Goal: Task Accomplishment & Management: Use online tool/utility

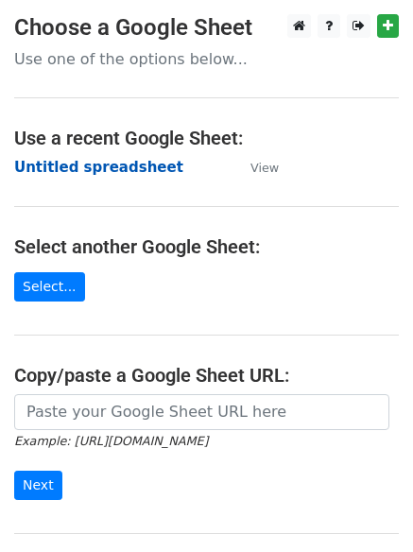
click at [55, 159] on strong "Untitled spreadsheet" at bounding box center [98, 167] width 169 height 17
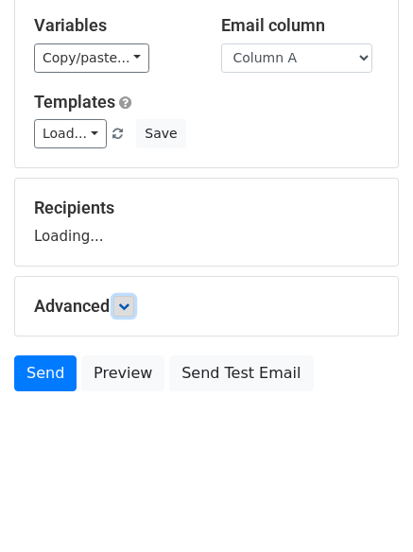
click at [134, 300] on link at bounding box center [123, 306] width 21 height 21
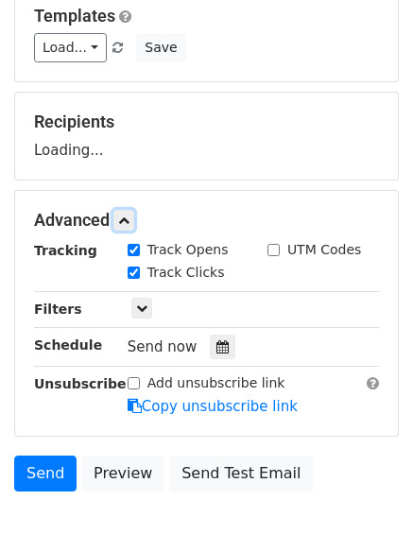
scroll to position [292, 0]
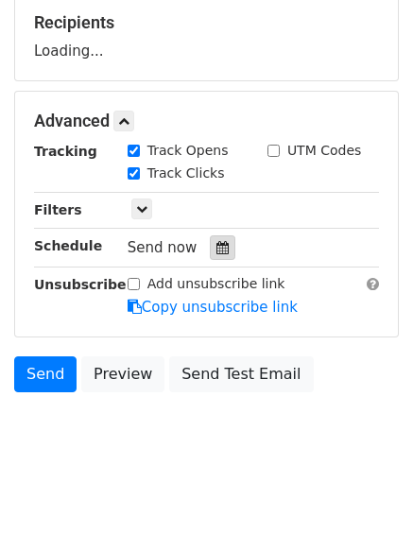
click at [210, 239] on div at bounding box center [223, 247] width 26 height 25
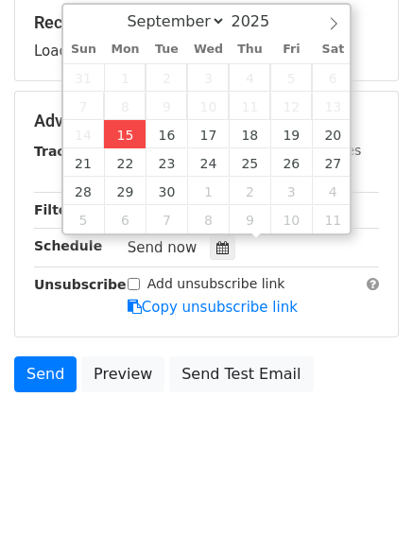
type input "2025-09-15 12:21"
type input "21"
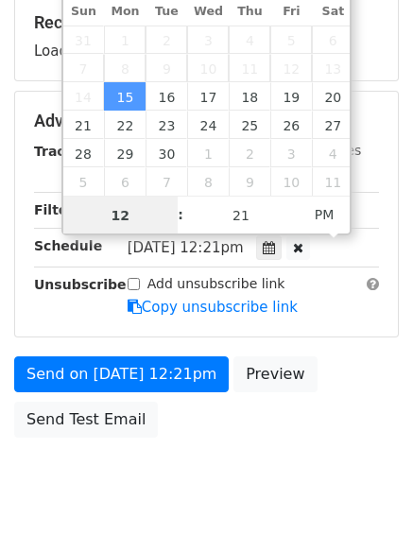
scroll to position [1, 0]
type input "4"
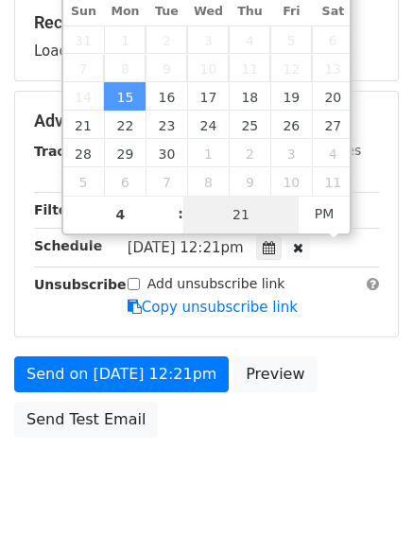
type input "2025-09-15 16:21"
type input "04"
type input "1"
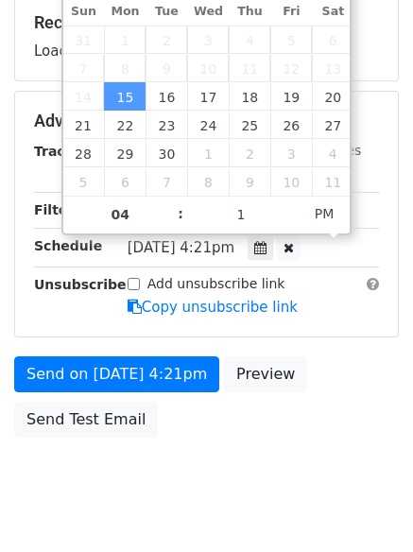
type input "2025-09-15 16:01"
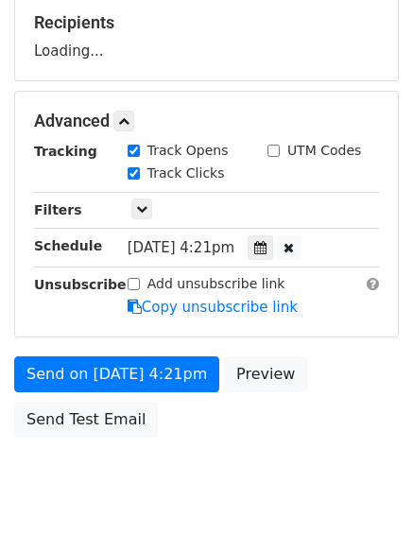
click at [168, 472] on body "New Campaign Daily emails left: 50 Google Sheet: Untitled spreadsheet Variables…" at bounding box center [206, 122] width 413 height 800
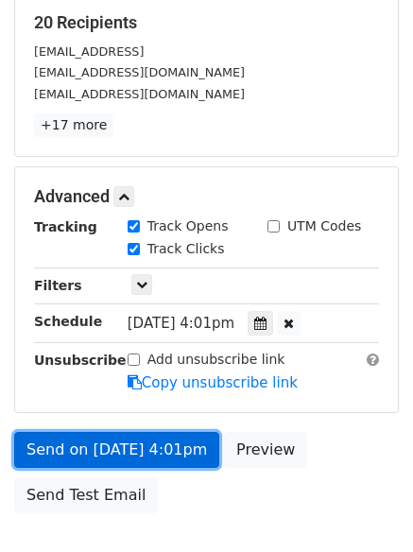
click at [132, 444] on link "Send on Sep 15 at 4:01pm" at bounding box center [116, 450] width 205 height 36
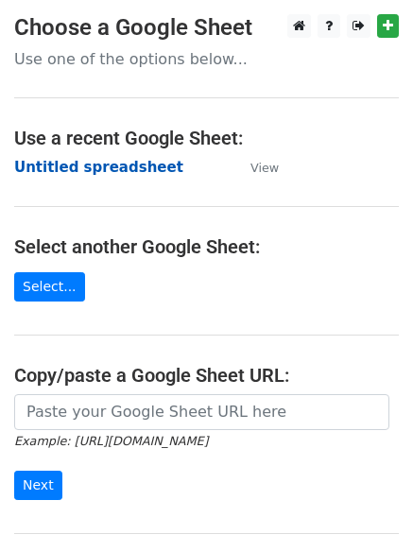
click at [58, 162] on strong "Untitled spreadsheet" at bounding box center [98, 167] width 169 height 17
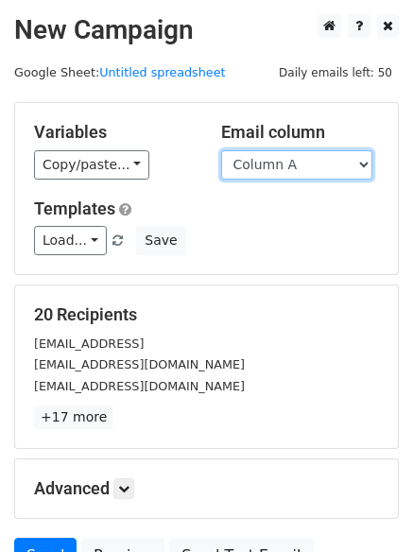
drag, startPoint x: 0, startPoint y: 0, endPoint x: 256, endPoint y: 172, distance: 308.4
click at [256, 172] on select "Column A Column B Column C Column D Column E Column F" at bounding box center [296, 164] width 151 height 29
select select "Column B"
click at [221, 150] on select "Column A Column B Column C Column D Column E Column F" at bounding box center [296, 164] width 151 height 29
click at [245, 207] on h5 "Templates" at bounding box center [206, 208] width 345 height 21
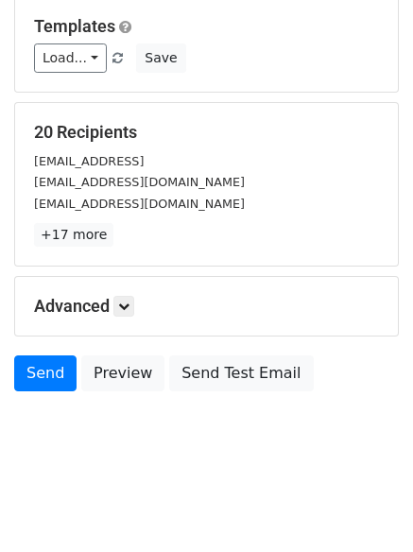
click at [137, 288] on div "Advanced Tracking Track Opens UTM Codes Track Clicks Filters Only include sprea…" at bounding box center [206, 306] width 383 height 59
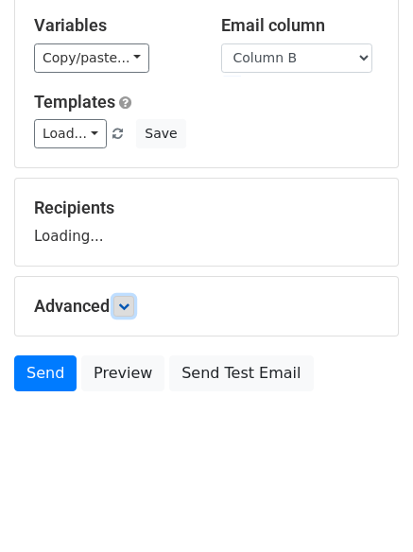
click at [129, 301] on icon at bounding box center [123, 305] width 11 height 11
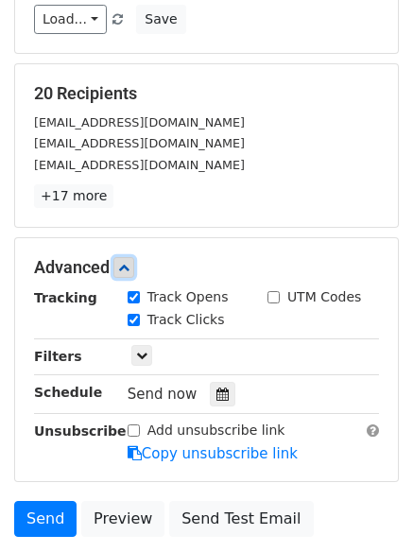
scroll to position [365, 0]
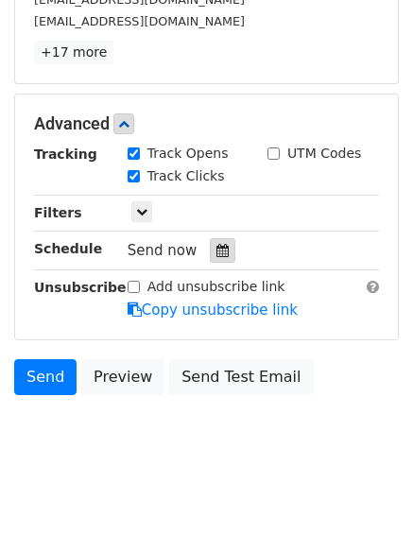
click at [216, 247] on icon at bounding box center [222, 250] width 12 height 13
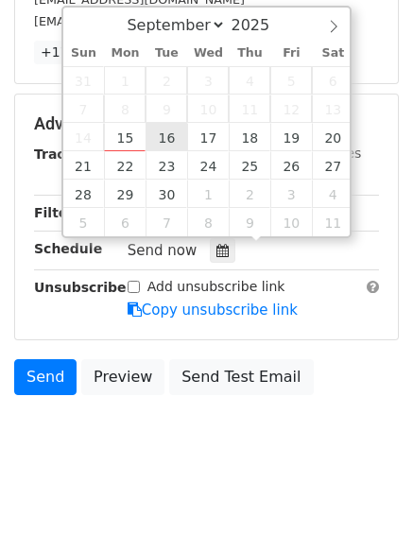
type input "2025-09-16 12:00"
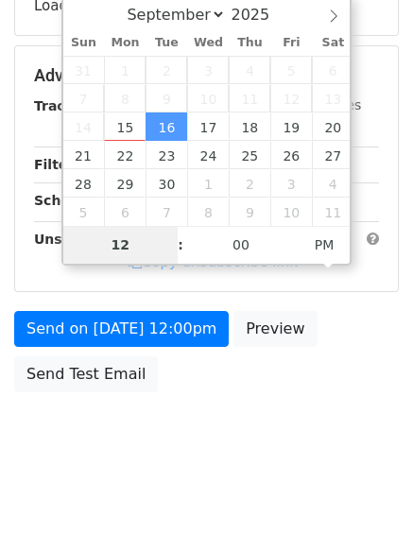
type input "5"
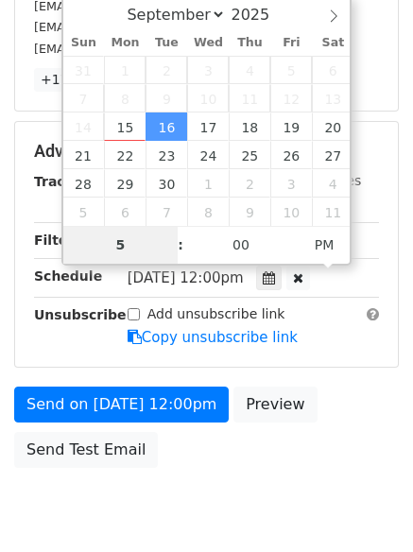
scroll to position [365, 0]
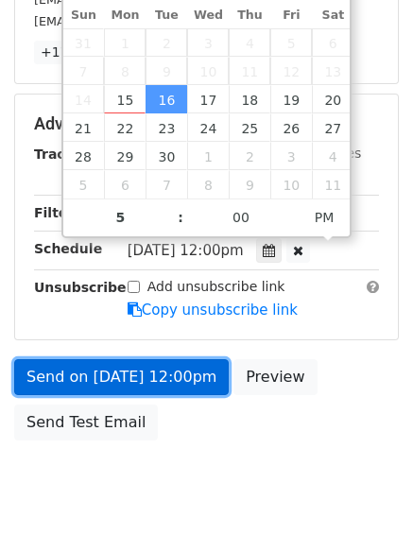
click at [129, 383] on link "Send on Sep 16 at 12:00pm" at bounding box center [121, 377] width 214 height 36
type input "2025-09-16 17:00"
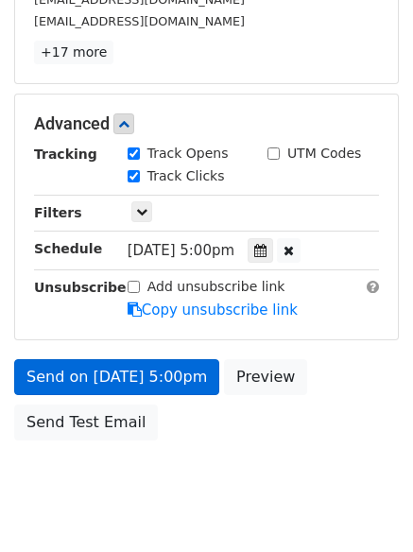
scroll to position [337, 0]
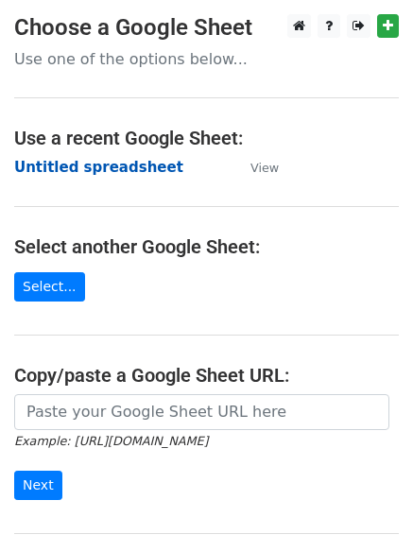
click at [45, 162] on strong "Untitled spreadsheet" at bounding box center [98, 167] width 169 height 17
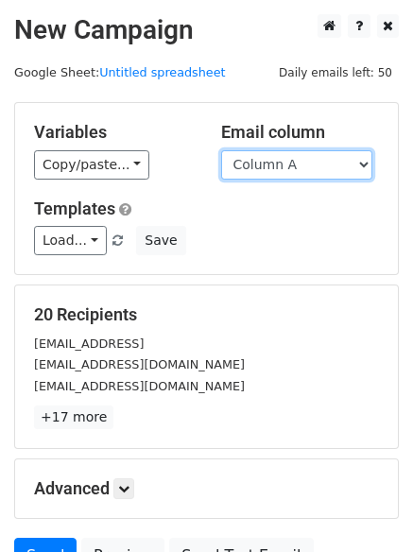
click at [276, 166] on select "Column A Column B Column C Column D Column E Column F" at bounding box center [296, 164] width 151 height 29
select select "Column C"
click at [221, 150] on select "Column A Column B Column C Column D Column E Column F" at bounding box center [296, 164] width 151 height 29
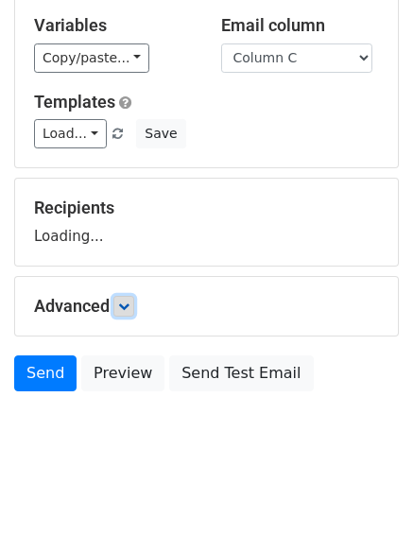
click at [125, 309] on icon at bounding box center [123, 305] width 11 height 11
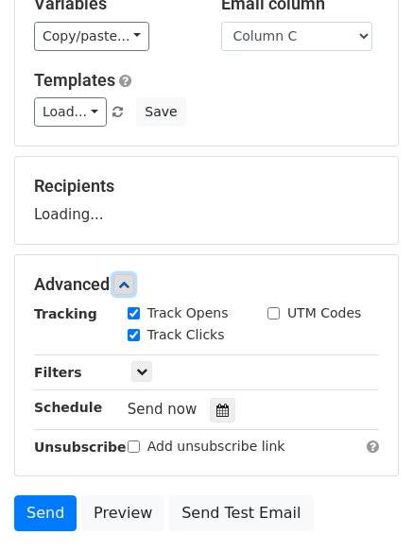
scroll to position [286, 0]
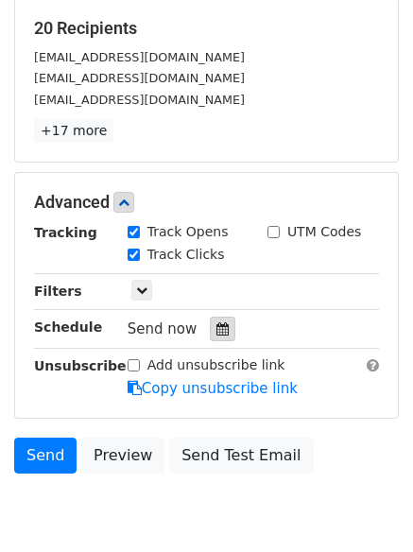
click at [210, 317] on div at bounding box center [223, 329] width 26 height 25
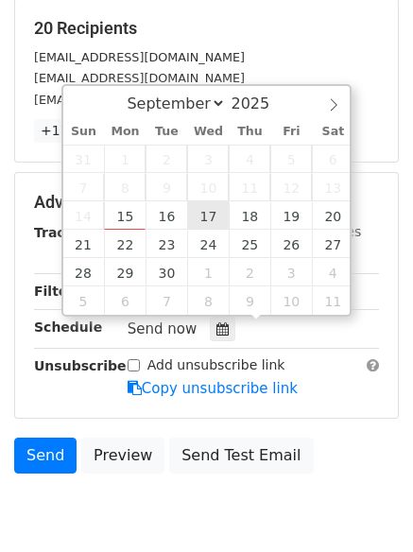
type input "2025-09-17 12:00"
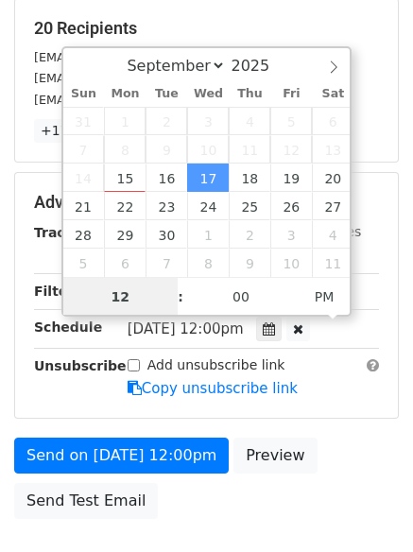
scroll to position [1, 0]
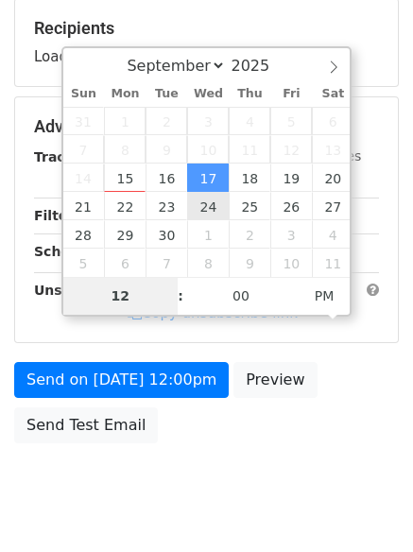
type input "6"
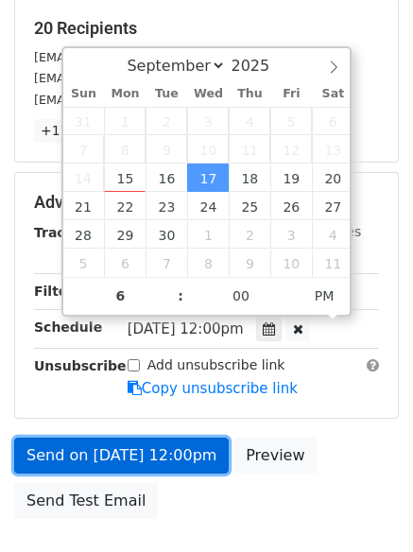
type input "2025-09-17 18:00"
click at [160, 453] on link "Send on Sep 17 at 12:00pm" at bounding box center [121, 455] width 214 height 36
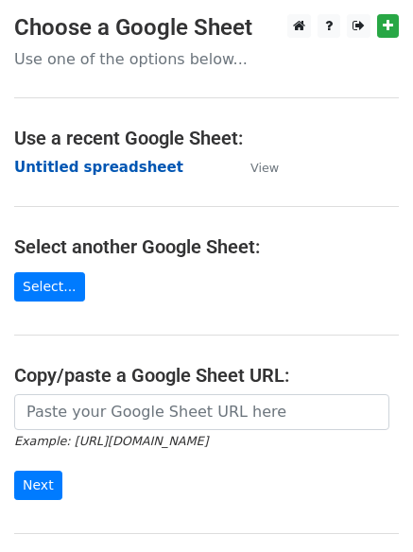
click at [59, 167] on strong "Untitled spreadsheet" at bounding box center [98, 167] width 169 height 17
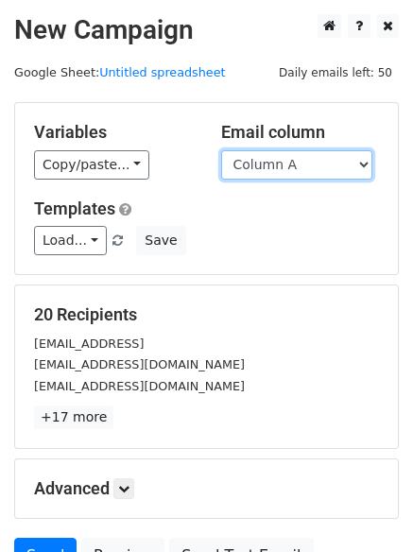
click at [301, 169] on select "Column A Column B Column C Column D Column E Column F" at bounding box center [296, 164] width 151 height 29
select select "Column D"
click at [221, 150] on select "Column A Column B Column C Column D Column E Column F" at bounding box center [296, 164] width 151 height 29
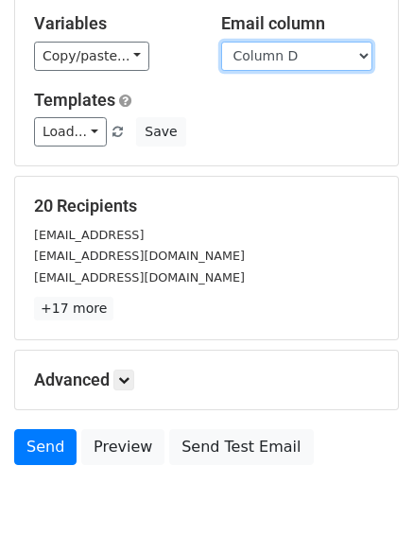
scroll to position [182, 0]
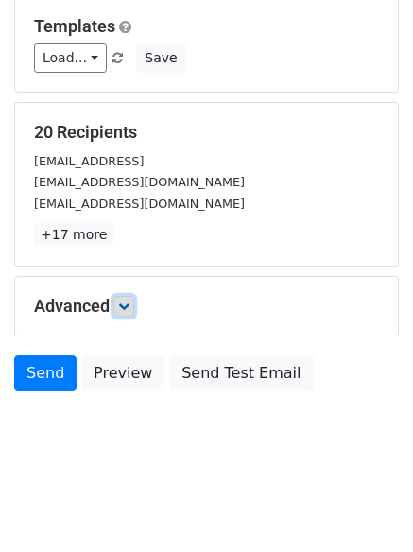
click at [118, 305] on link at bounding box center [123, 306] width 21 height 21
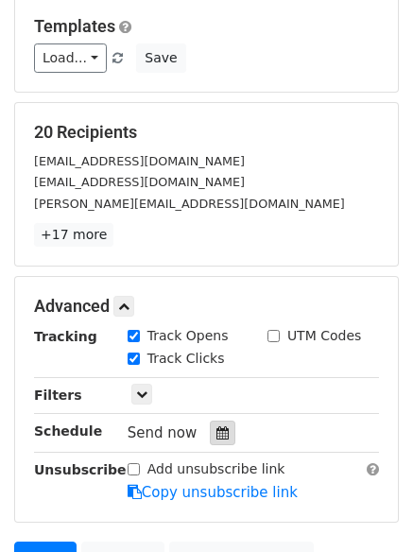
click at [216, 426] on icon at bounding box center [222, 432] width 12 height 13
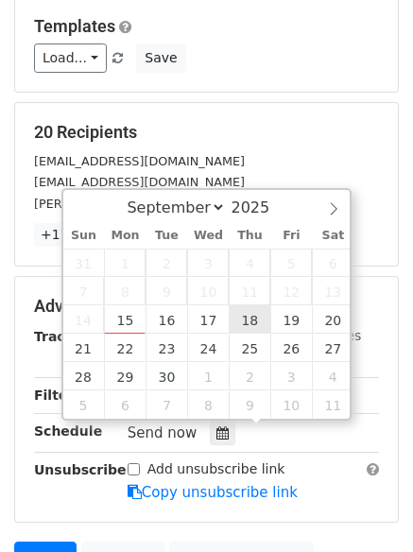
type input "2025-09-18 12:00"
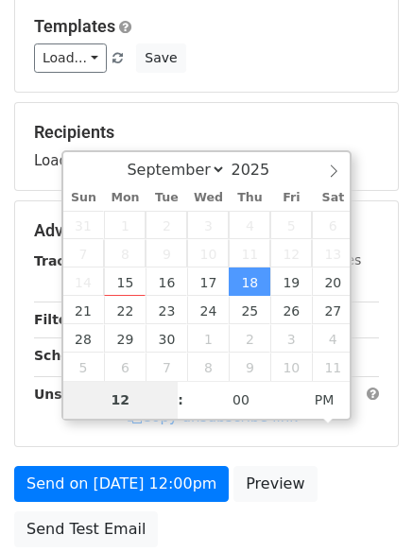
type input "7"
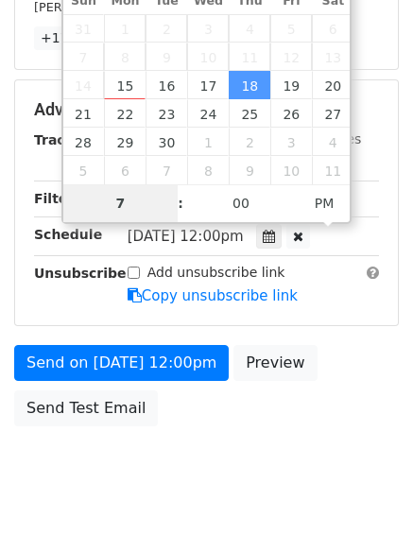
scroll to position [413, 0]
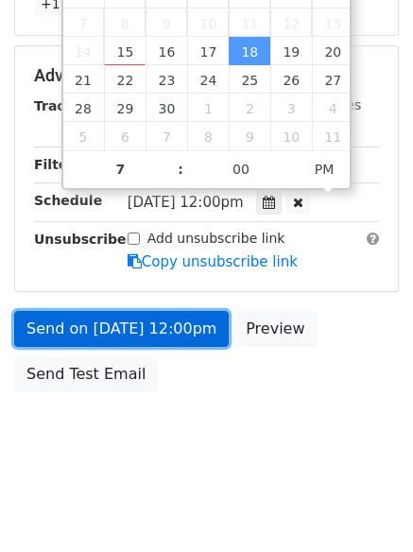
type input "2025-09-18 19:00"
click at [120, 318] on link "Send on Sep 18 at 12:00pm" at bounding box center [121, 329] width 214 height 36
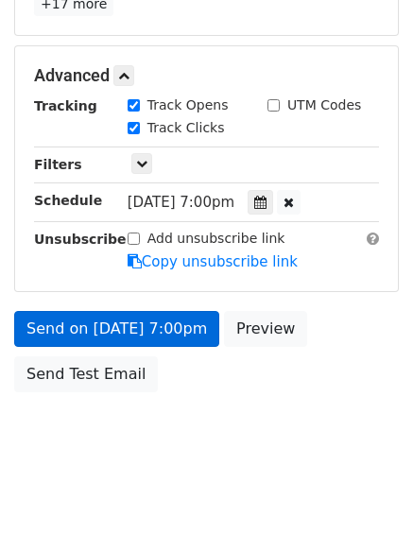
scroll to position [337, 0]
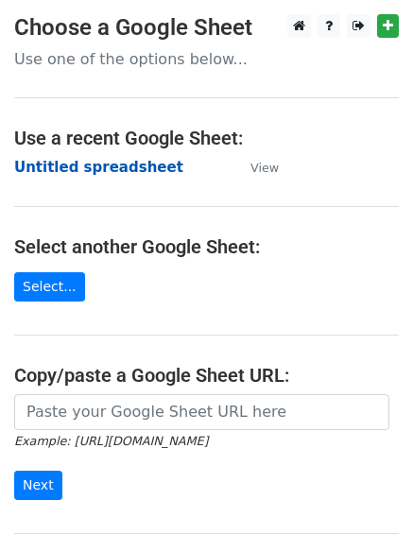
click at [63, 163] on strong "Untitled spreadsheet" at bounding box center [98, 167] width 169 height 17
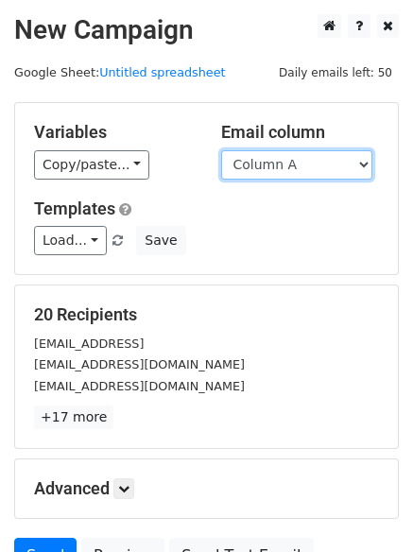
click at [283, 170] on select "Column A Column B Column C Column D Column E Column F" at bounding box center [296, 164] width 151 height 29
select select "Column E"
click at [221, 150] on select "Column A Column B Column C Column D Column E Column F" at bounding box center [296, 164] width 151 height 29
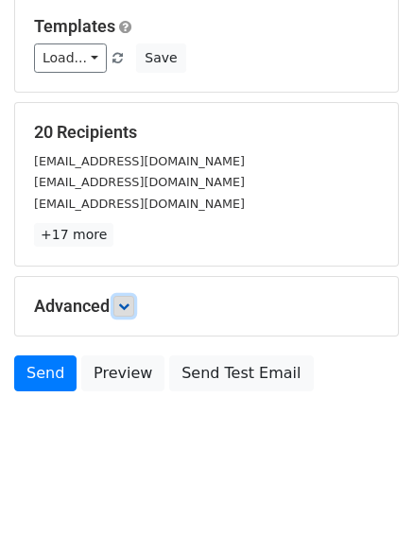
click at [134, 307] on link at bounding box center [123, 306] width 21 height 21
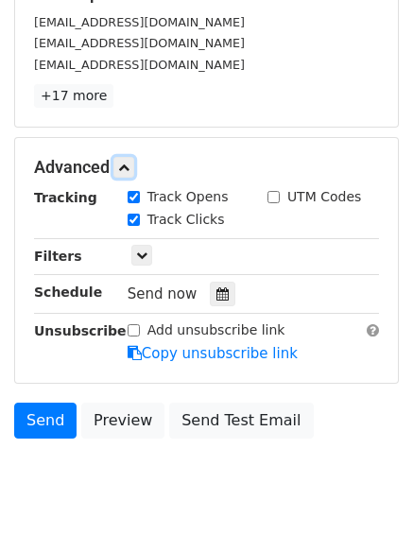
scroll to position [368, 0]
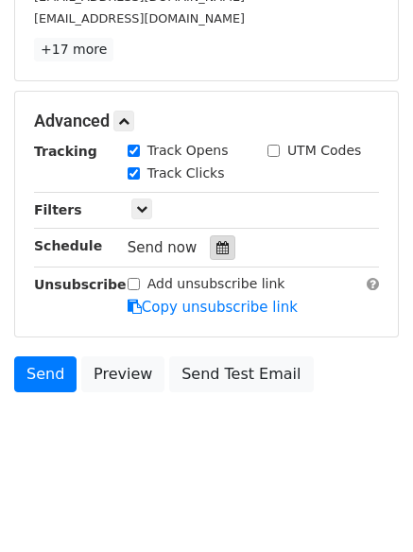
click at [216, 246] on icon at bounding box center [222, 247] width 12 height 13
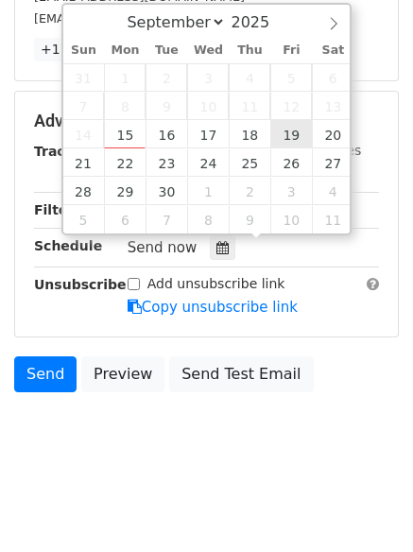
type input "[DATE] 12:00"
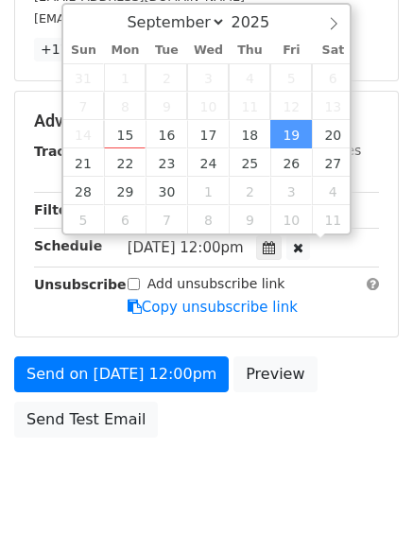
scroll to position [1, 0]
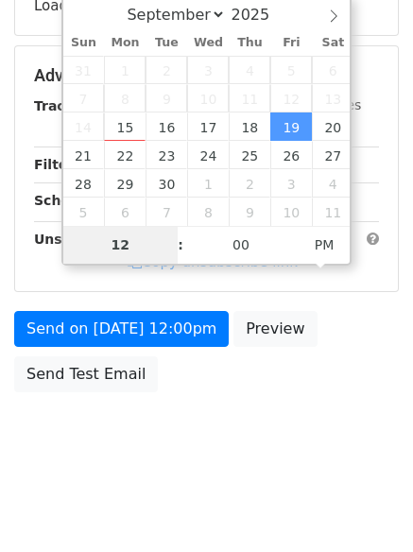
type input "8"
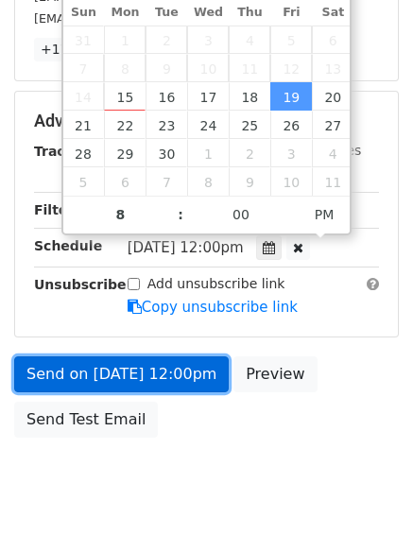
type input "2025-09-19 20:00"
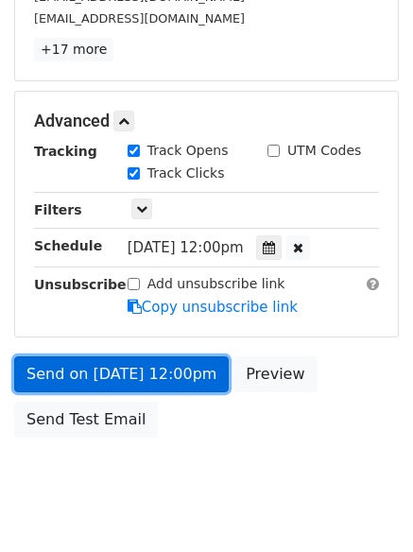
click at [143, 370] on link "Send on Sep 19 at 12:00pm" at bounding box center [121, 374] width 214 height 36
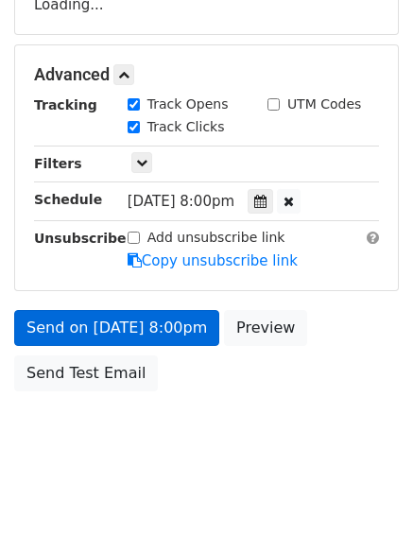
scroll to position [337, 0]
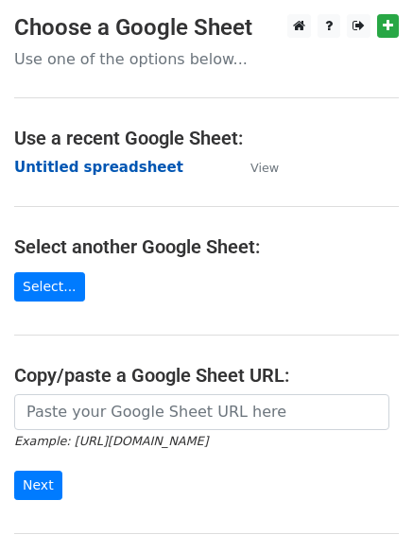
click at [56, 163] on strong "Untitled spreadsheet" at bounding box center [98, 167] width 169 height 17
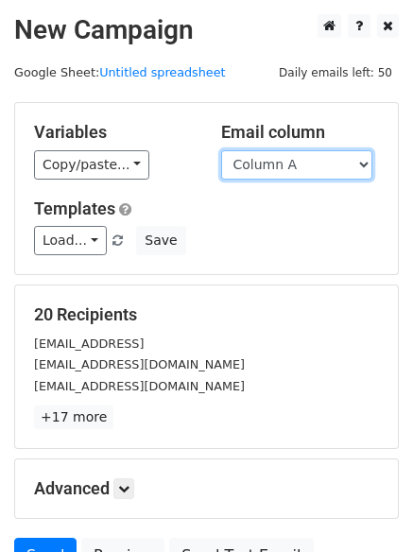
click at [310, 163] on select "Column A Column B Column C Column D Column E Column F" at bounding box center [296, 164] width 151 height 29
select select "Column F"
click at [221, 150] on select "Column A Column B Column C Column D Column E Column F" at bounding box center [296, 164] width 151 height 29
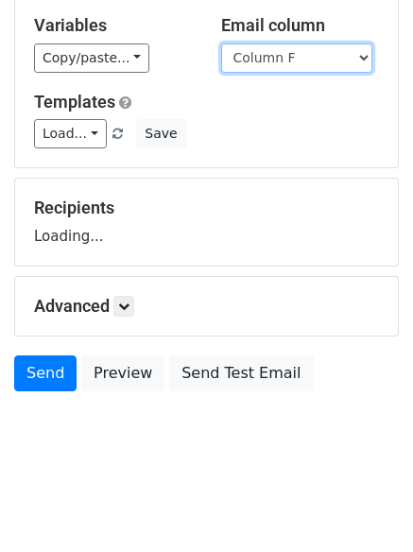
scroll to position [182, 0]
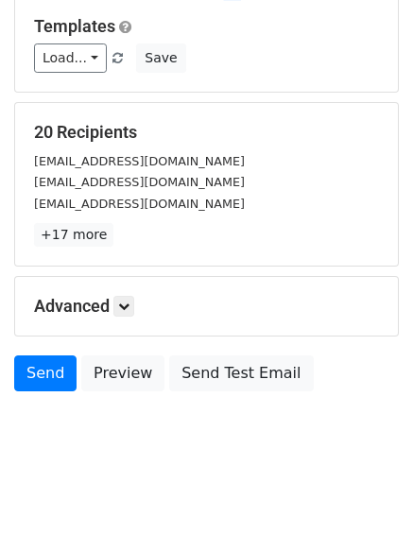
click at [114, 302] on h5 "Advanced" at bounding box center [206, 306] width 345 height 21
click at [122, 305] on link at bounding box center [123, 306] width 21 height 21
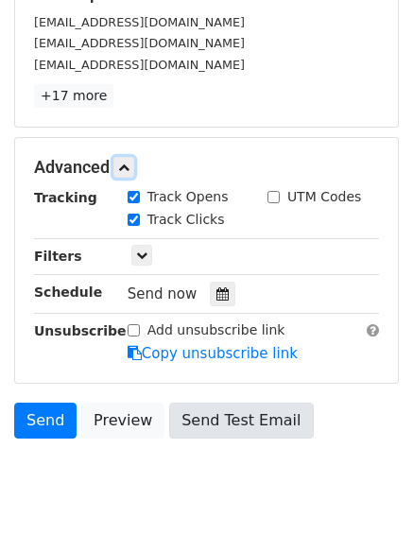
scroll to position [368, 0]
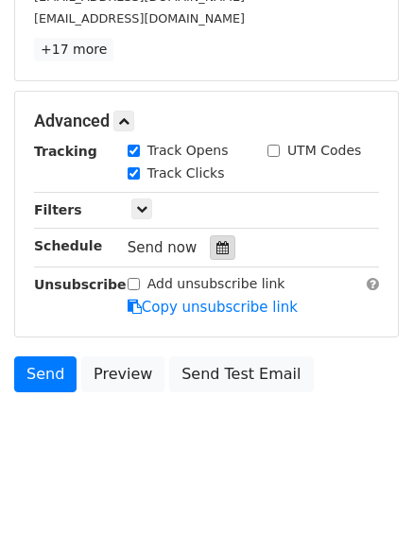
click at [212, 235] on div at bounding box center [223, 247] width 26 height 25
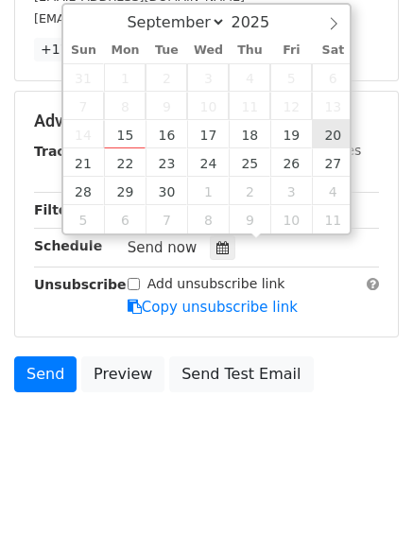
type input "[DATE] 12:00"
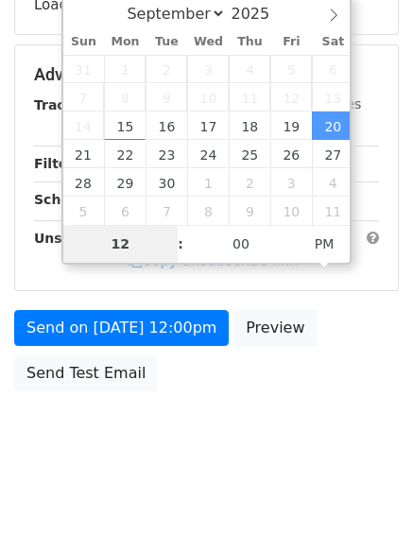
scroll to position [337, 0]
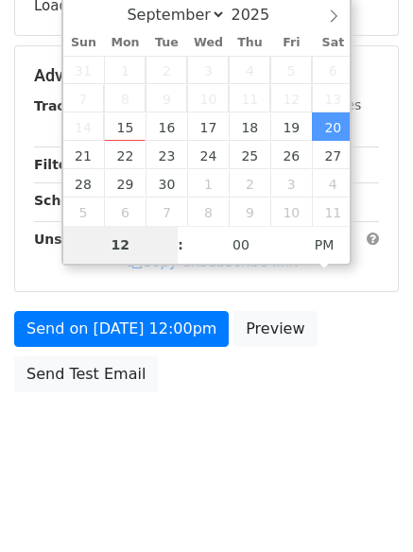
type input "9"
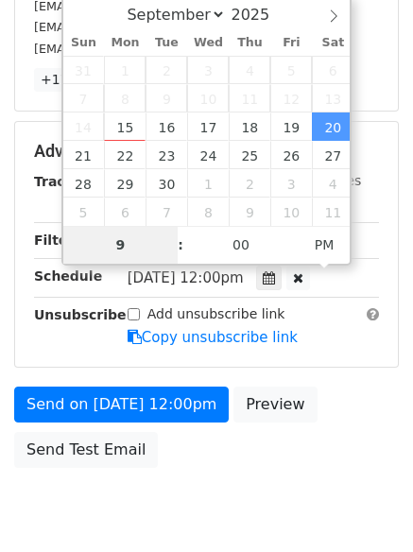
scroll to position [368, 0]
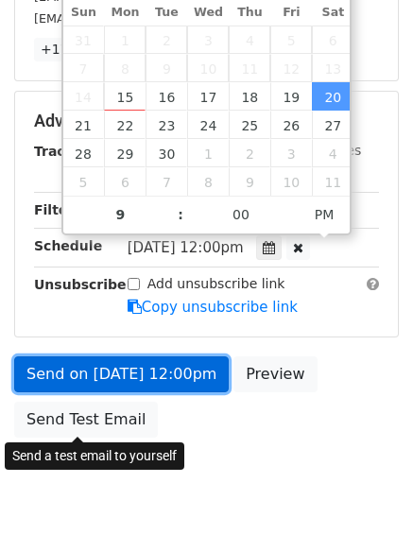
type input "[DATE] 21:00"
click at [132, 384] on link "Send on [DATE] 12:00pm" at bounding box center [121, 374] width 214 height 36
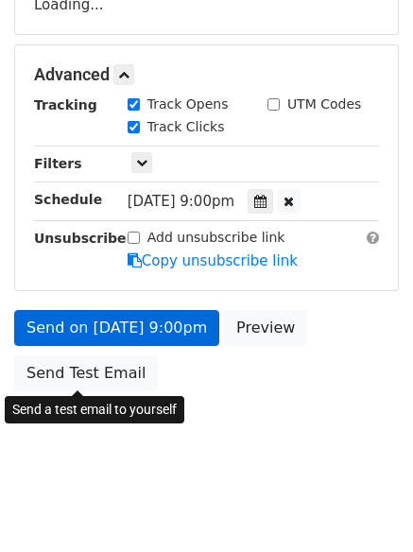
scroll to position [337, 0]
